Goal: Information Seeking & Learning: Learn about a topic

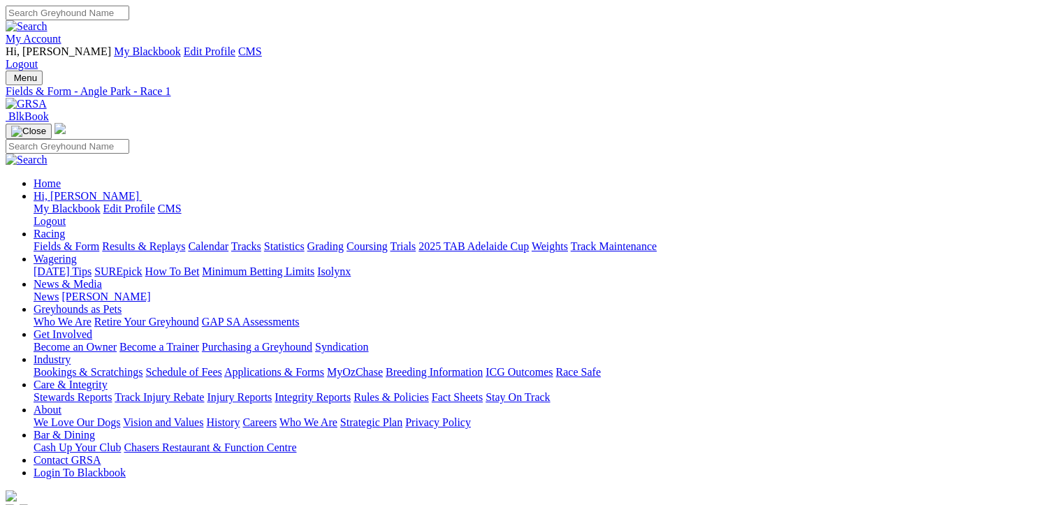
click at [80, 240] on link "Fields & Form" at bounding box center [67, 246] width 66 height 12
click at [79, 240] on link "Fields & Form" at bounding box center [67, 246] width 66 height 12
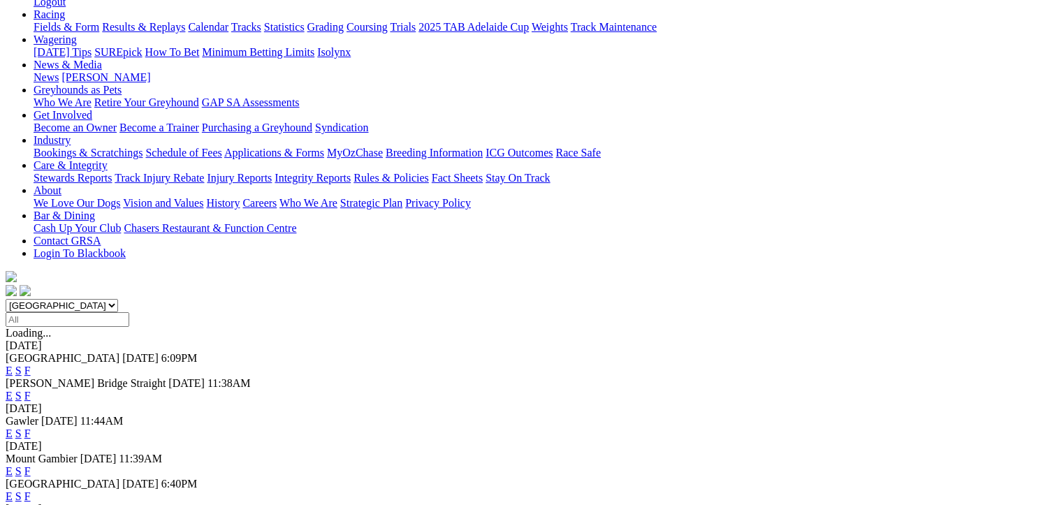
scroll to position [293, 0]
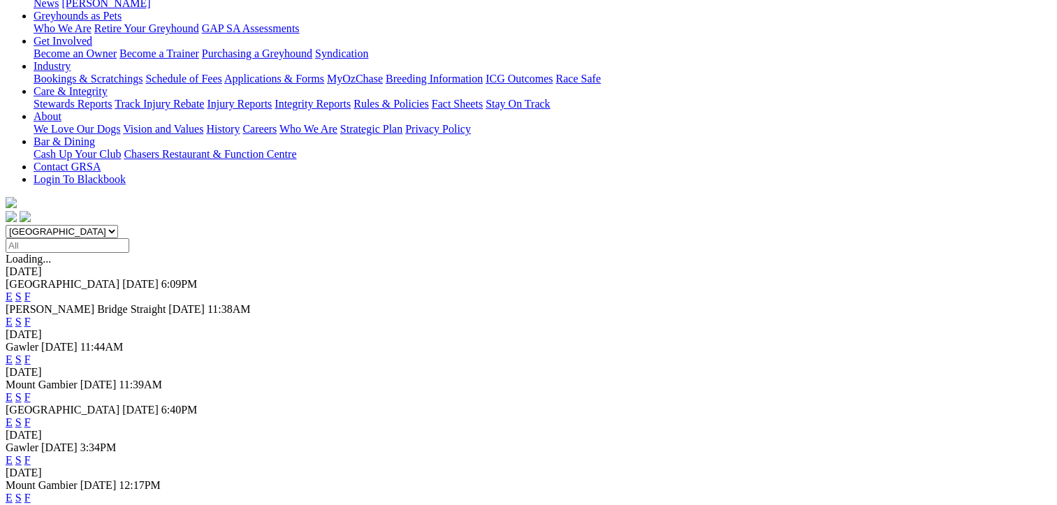
click at [13, 454] on link "E" at bounding box center [9, 460] width 7 height 12
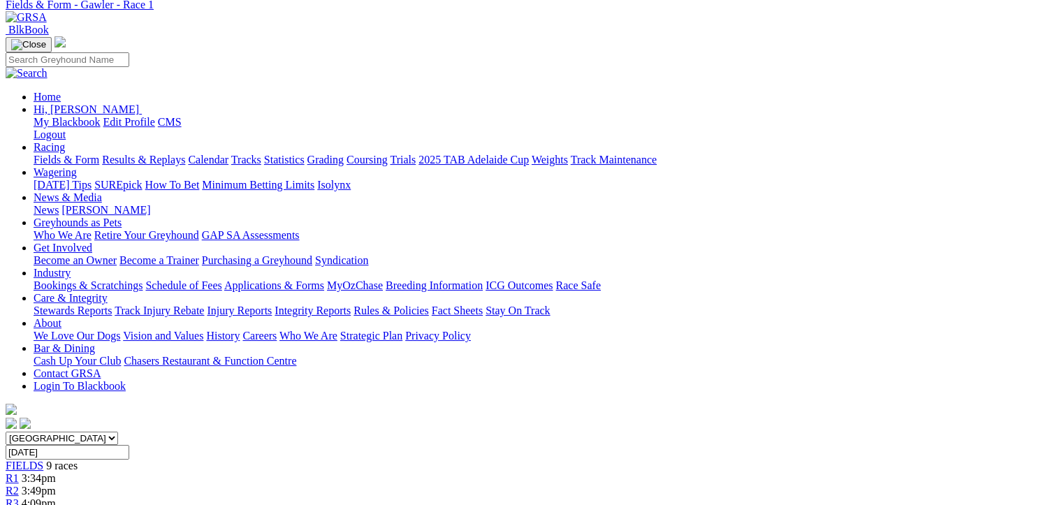
scroll to position [71, 0]
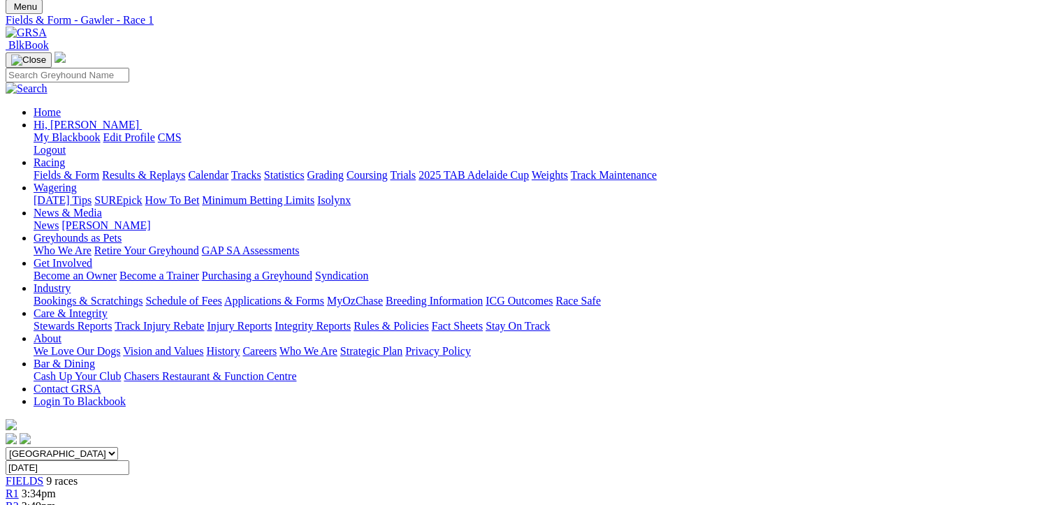
click at [161, 475] on div "FIELDS 9 races" at bounding box center [529, 481] width 1046 height 13
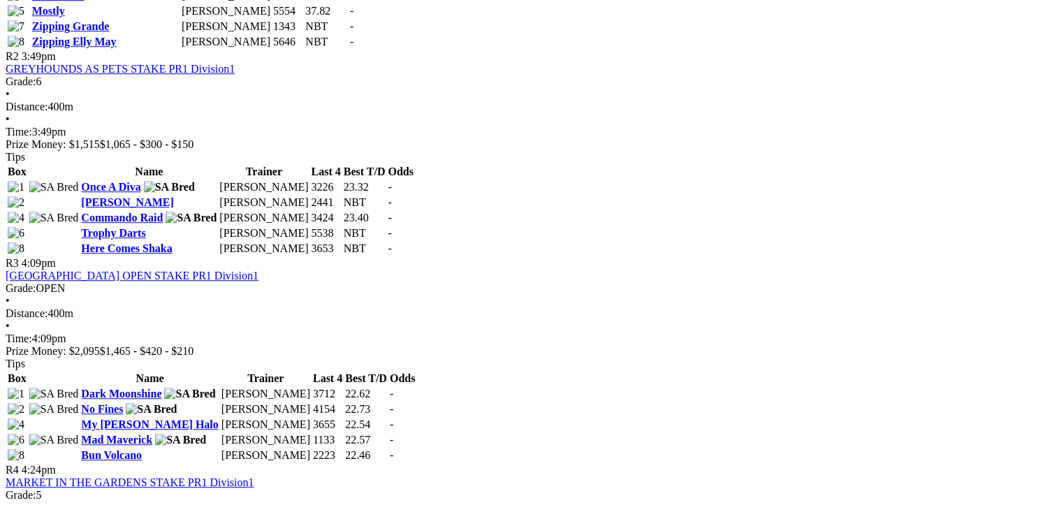
scroll to position [769, 0]
